Goal: Task Accomplishment & Management: Use online tool/utility

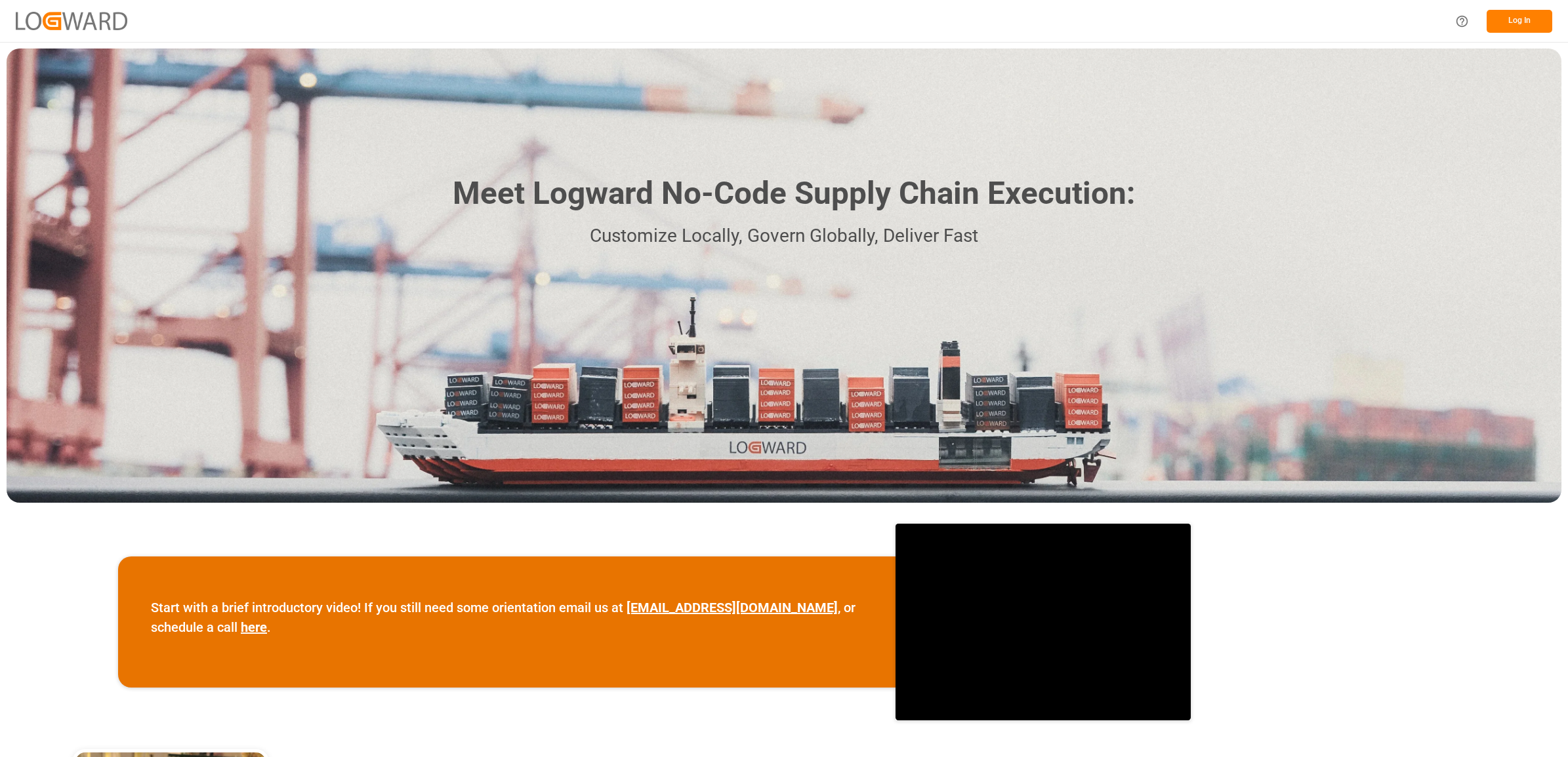
click at [1522, 21] on button "Log In" at bounding box center [1519, 21] width 66 height 23
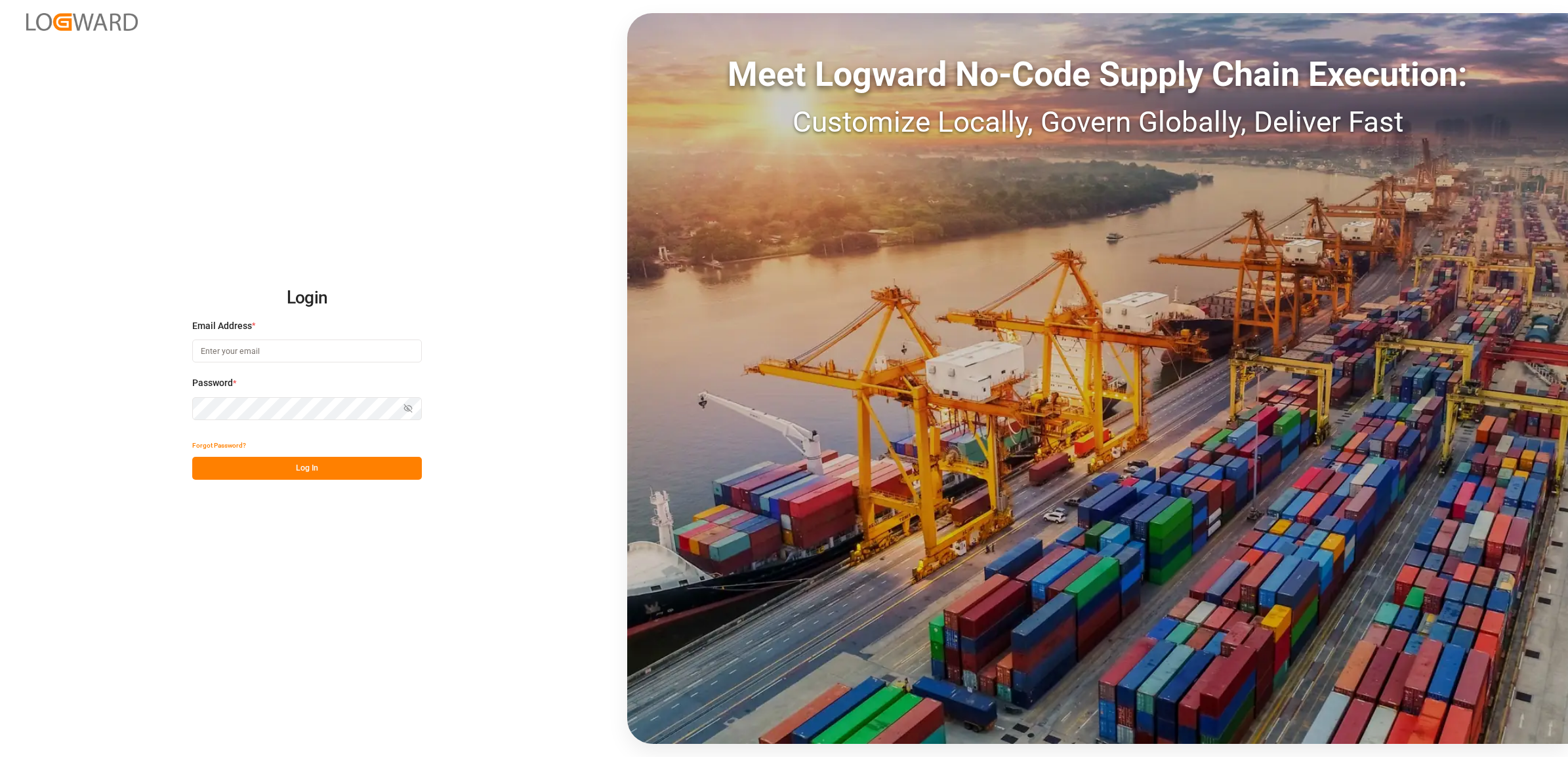
click at [202, 355] on input at bounding box center [307, 351] width 230 height 23
type input "[PERSON_NAME][EMAIL_ADDRESS][DOMAIN_NAME]"
click at [290, 466] on button "Log In" at bounding box center [307, 468] width 230 height 23
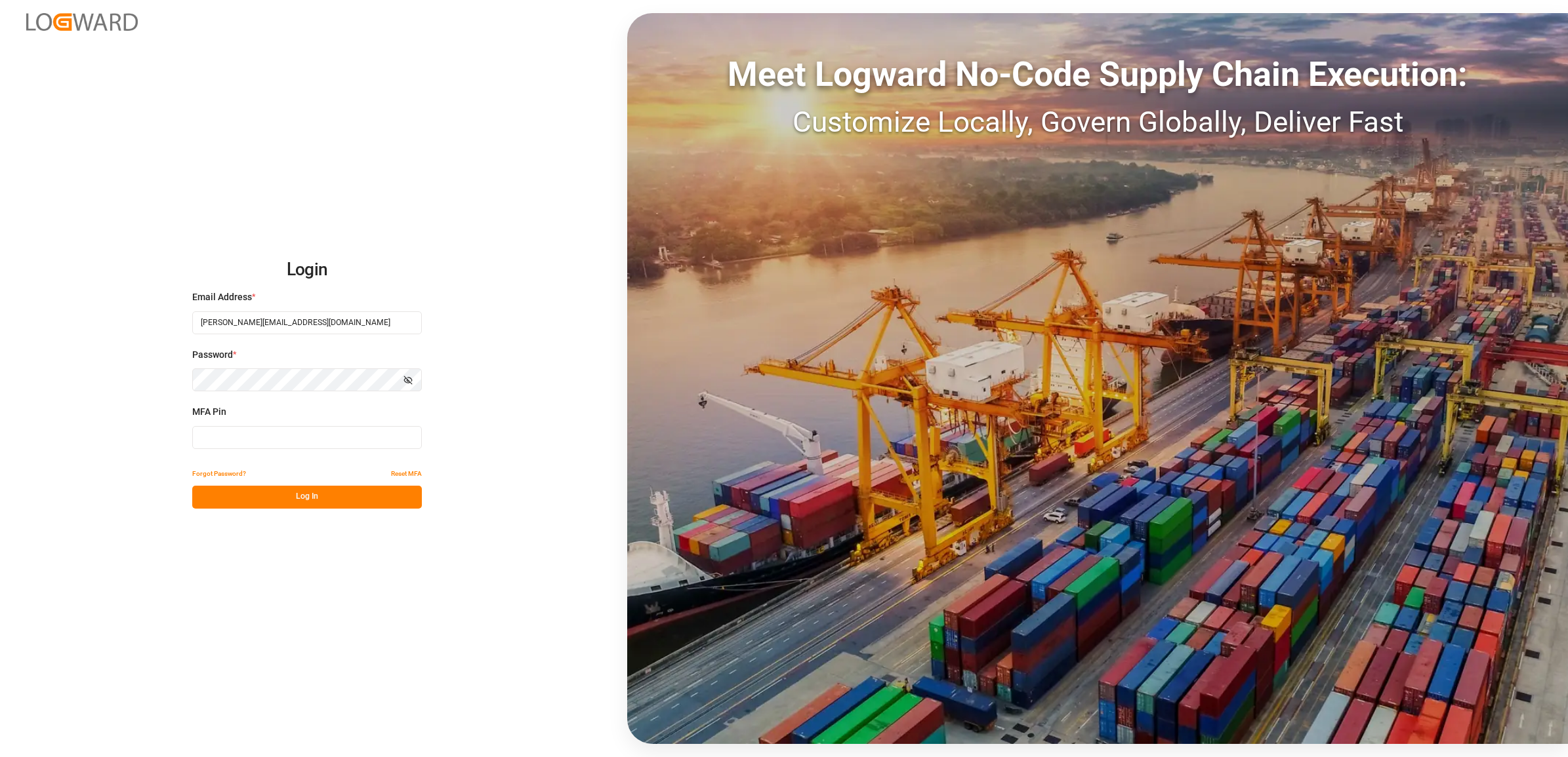
click at [256, 429] on input at bounding box center [307, 438] width 230 height 23
type input "761694"
drag, startPoint x: 269, startPoint y: 472, endPoint x: 276, endPoint y: 467, distance: 8.6
click at [272, 468] on div "Forgot Password? Reset MFA" at bounding box center [307, 474] width 230 height 23
click at [277, 498] on button "Log In" at bounding box center [307, 497] width 230 height 23
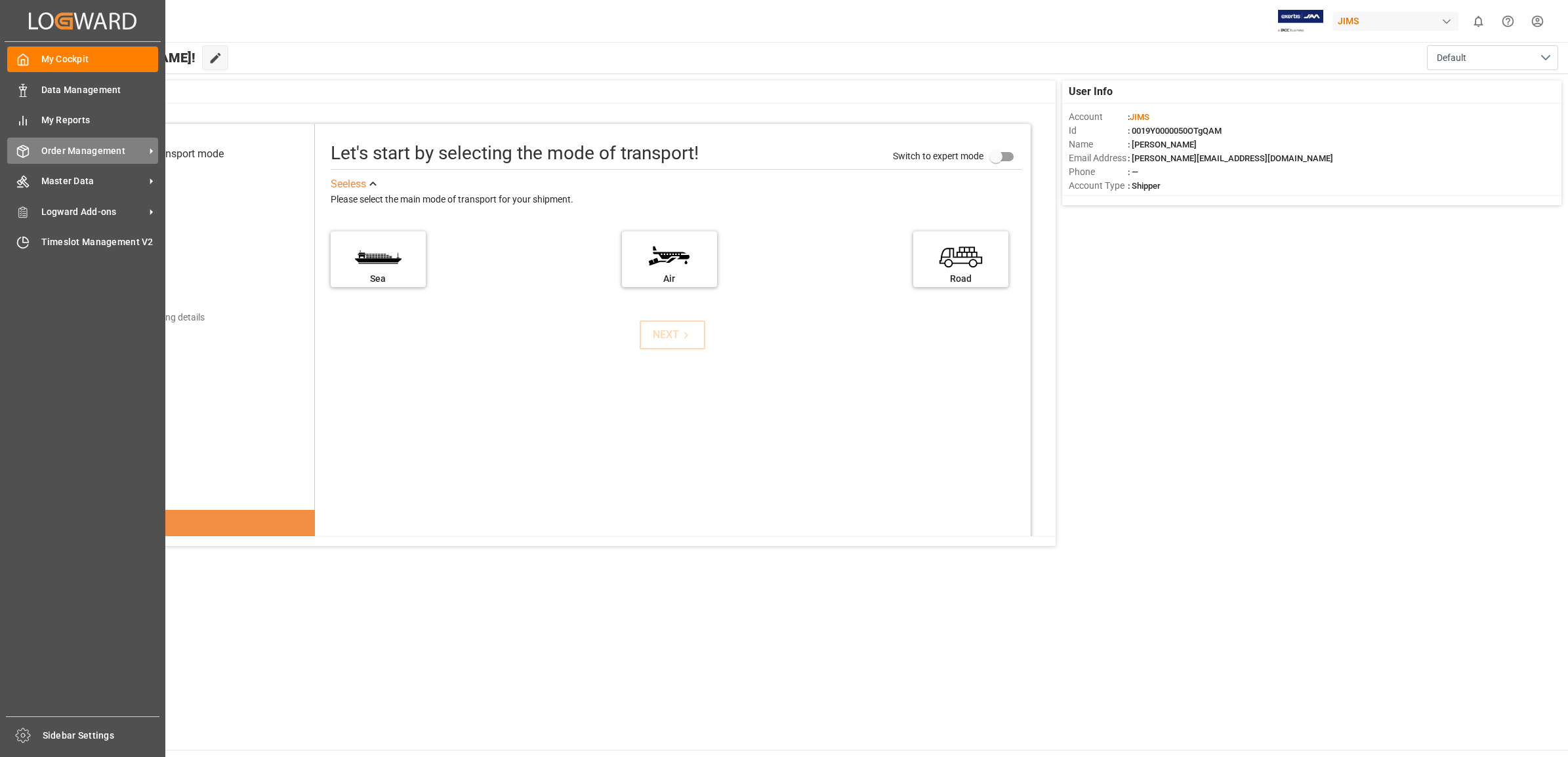
click at [107, 147] on span "Order Management" at bounding box center [93, 151] width 104 height 14
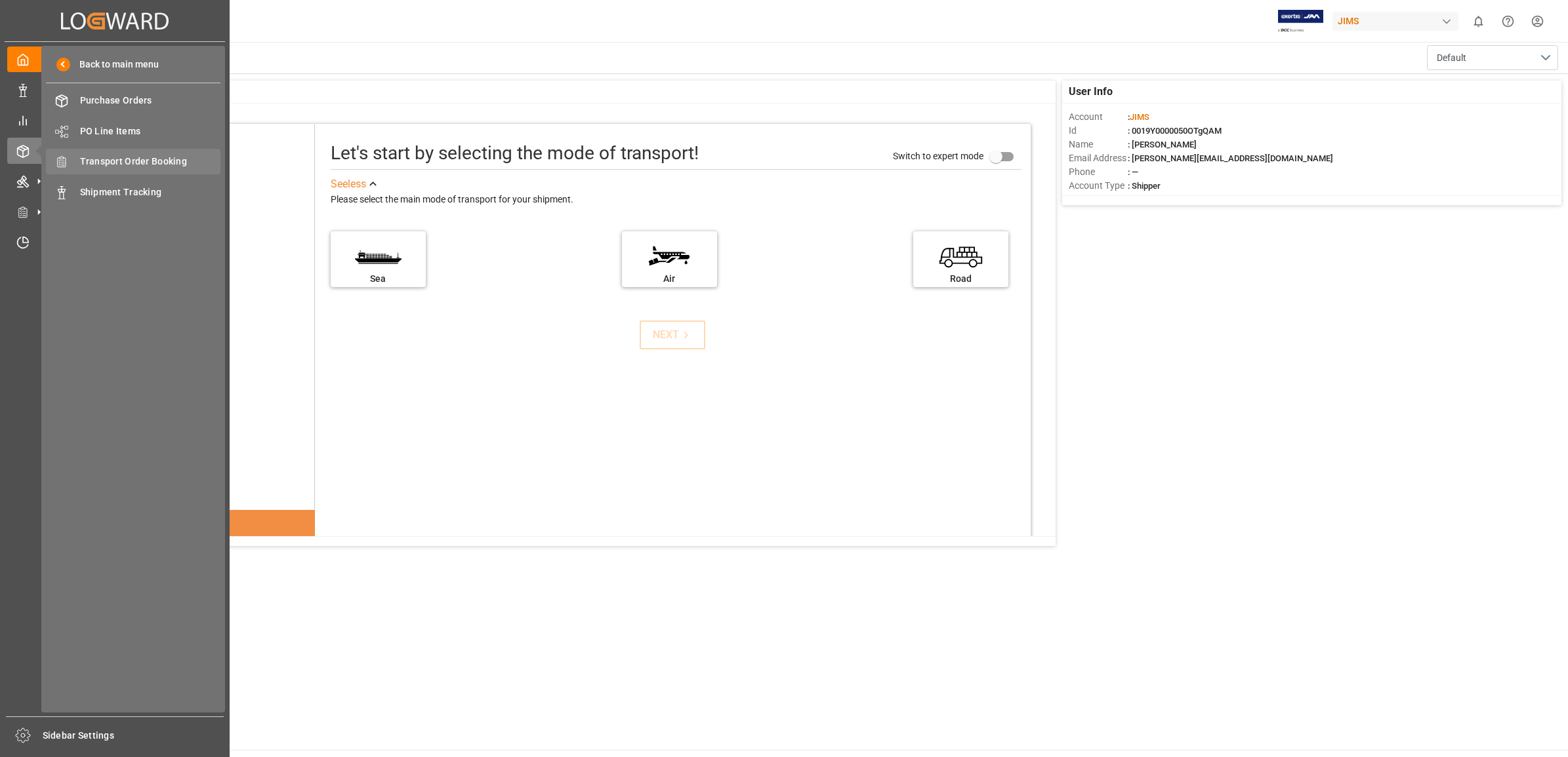
click at [135, 166] on span "Transport Order Booking" at bounding box center [150, 162] width 141 height 14
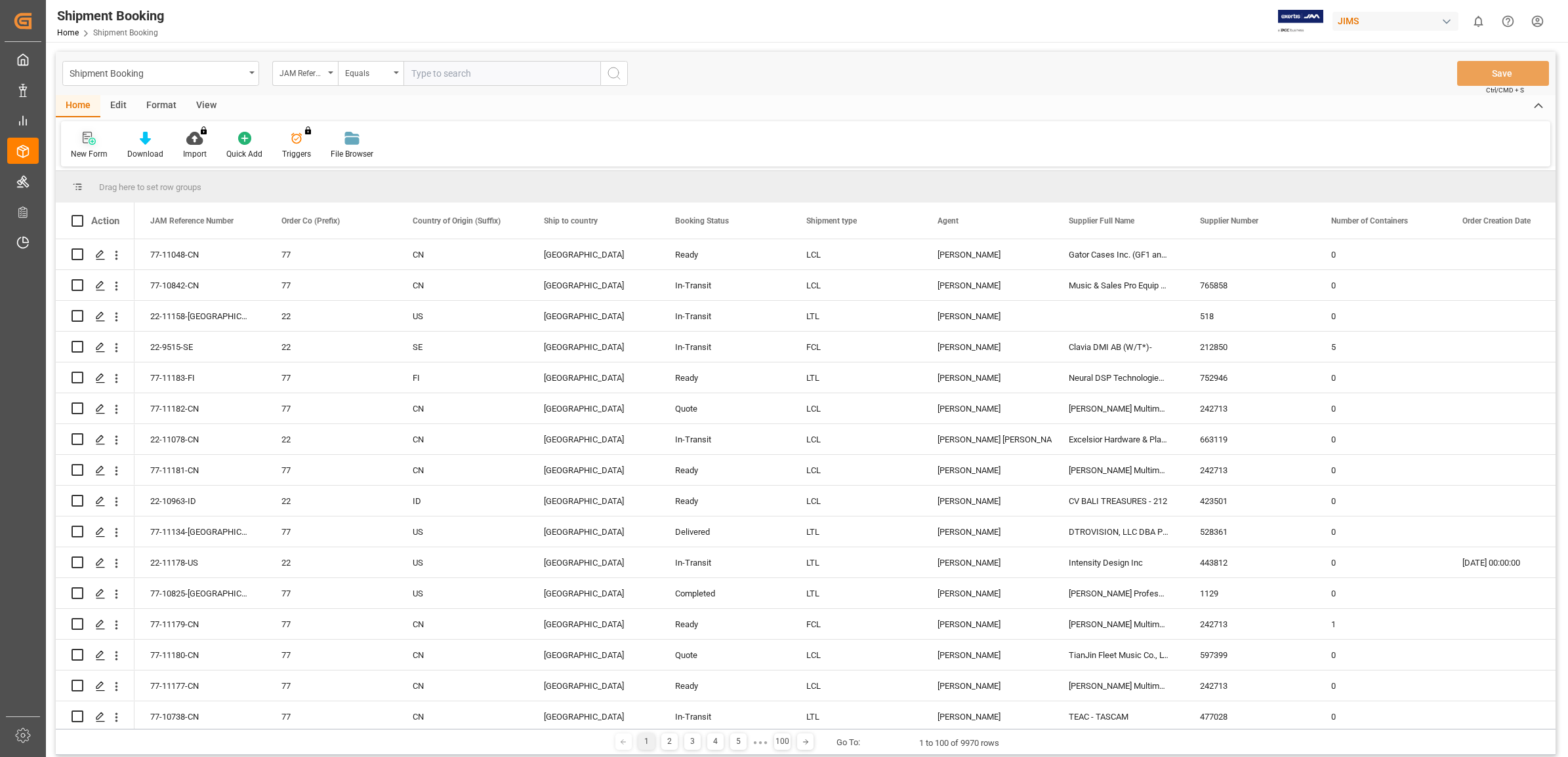
click at [86, 143] on icon at bounding box center [87, 138] width 9 height 12
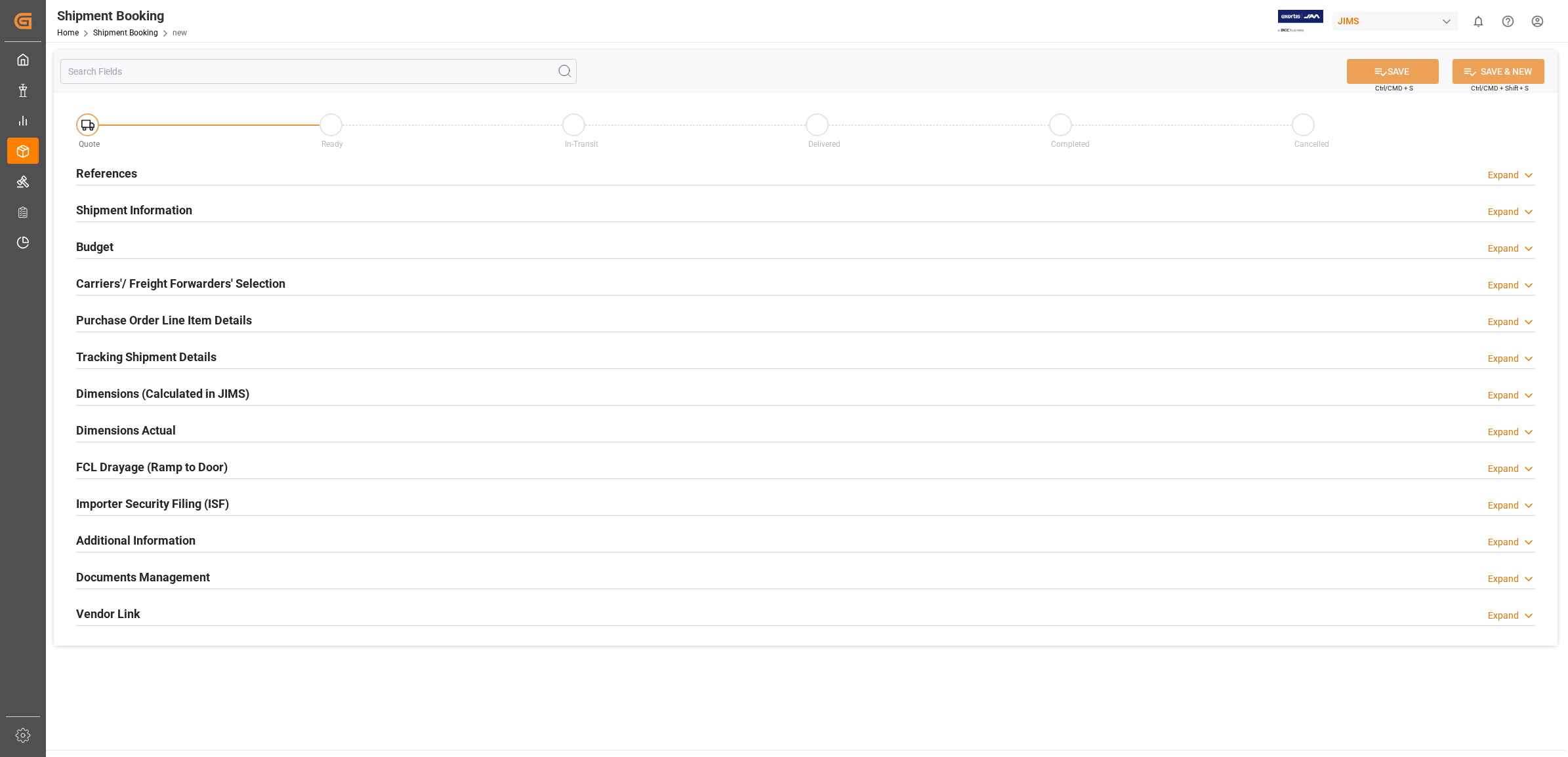
click at [105, 175] on h2 "References" at bounding box center [106, 173] width 61 height 18
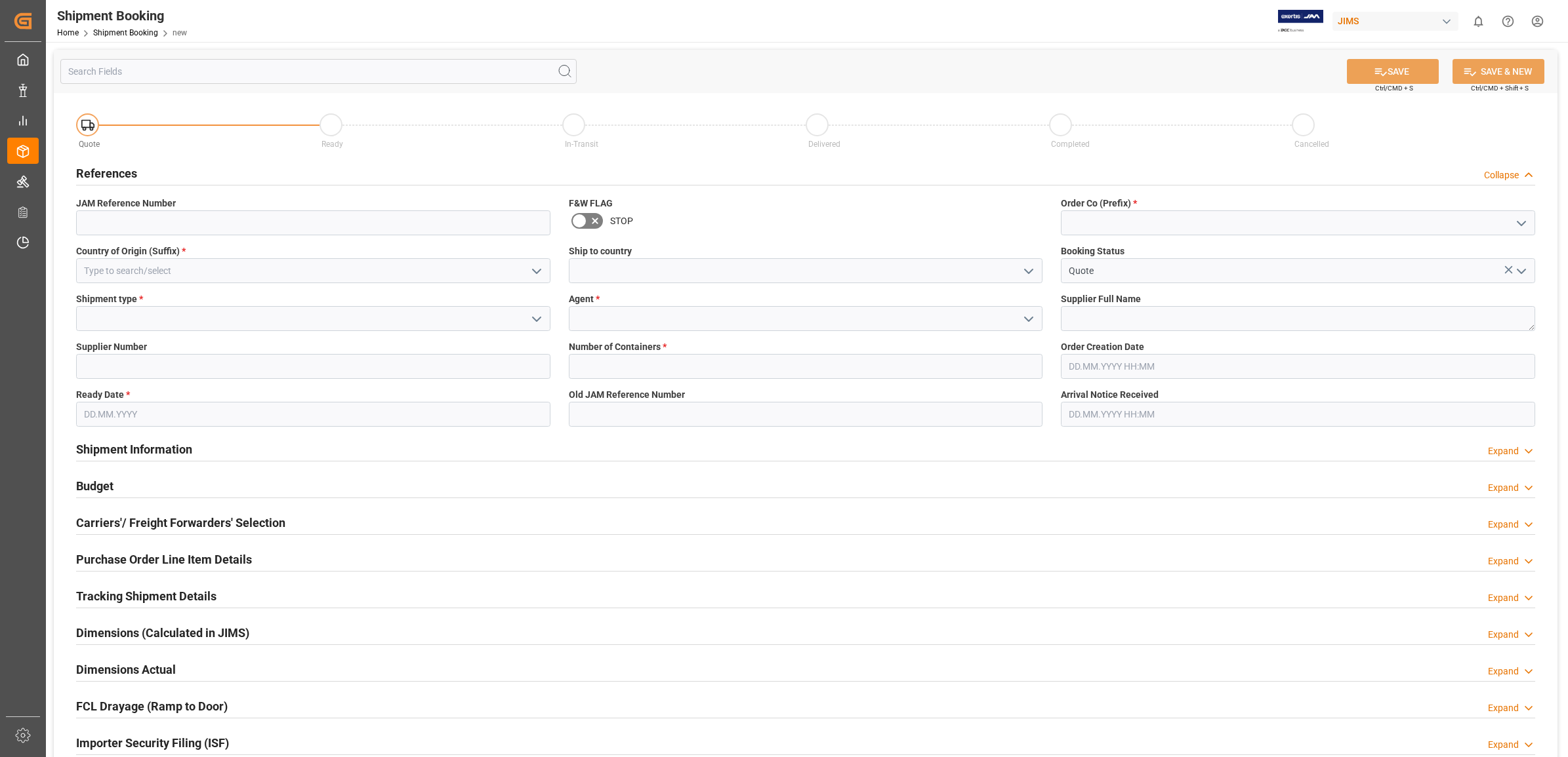
click at [1028, 269] on icon "open menu" at bounding box center [1028, 271] width 15 height 15
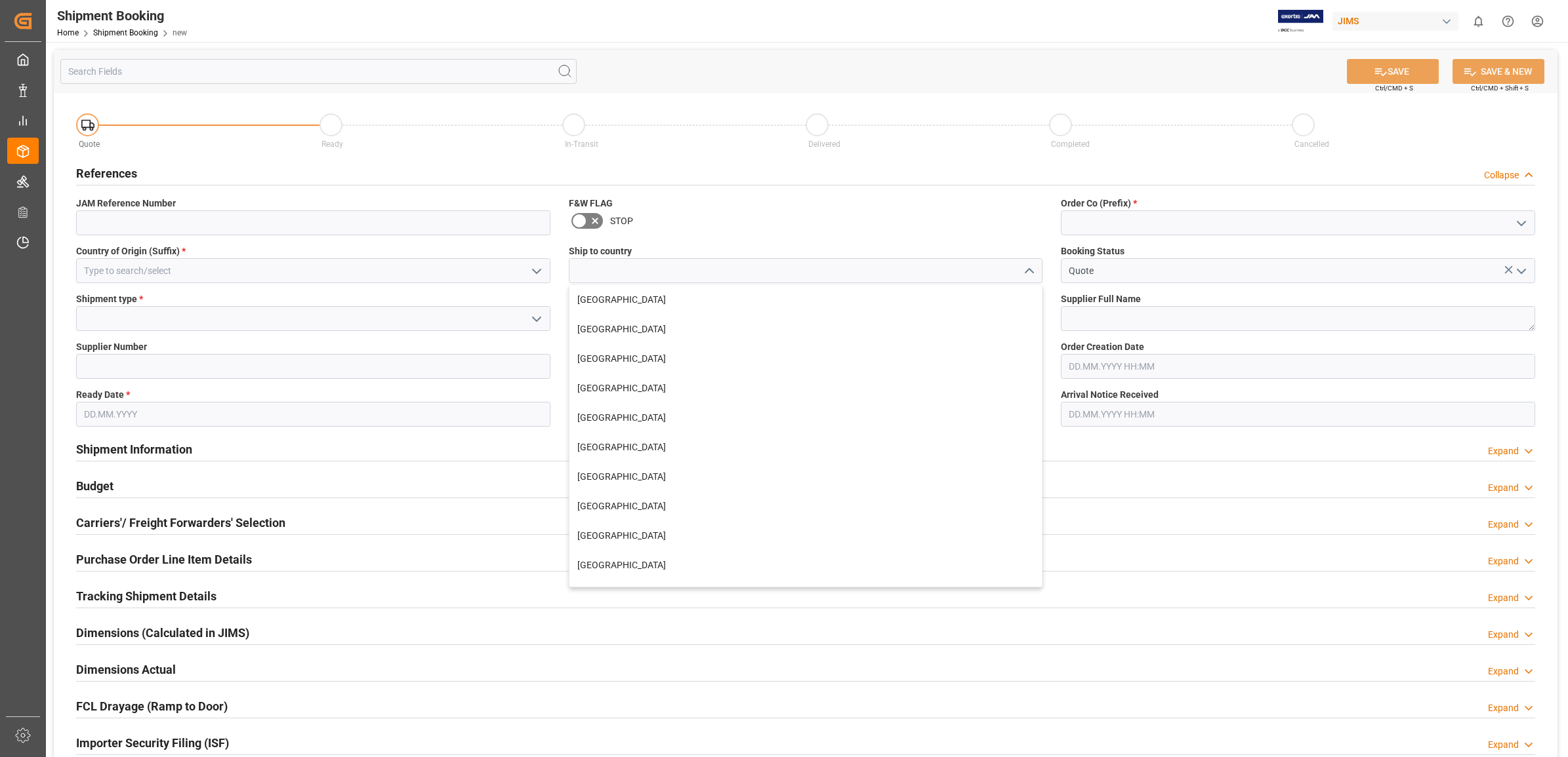
click at [709, 77] on div "SAVE Ctrl/CMD + S SAVE & NEW Ctrl/CMD + Shift + S" at bounding box center [805, 71] width 1503 height 44
